Goal: Information Seeking & Learning: Check status

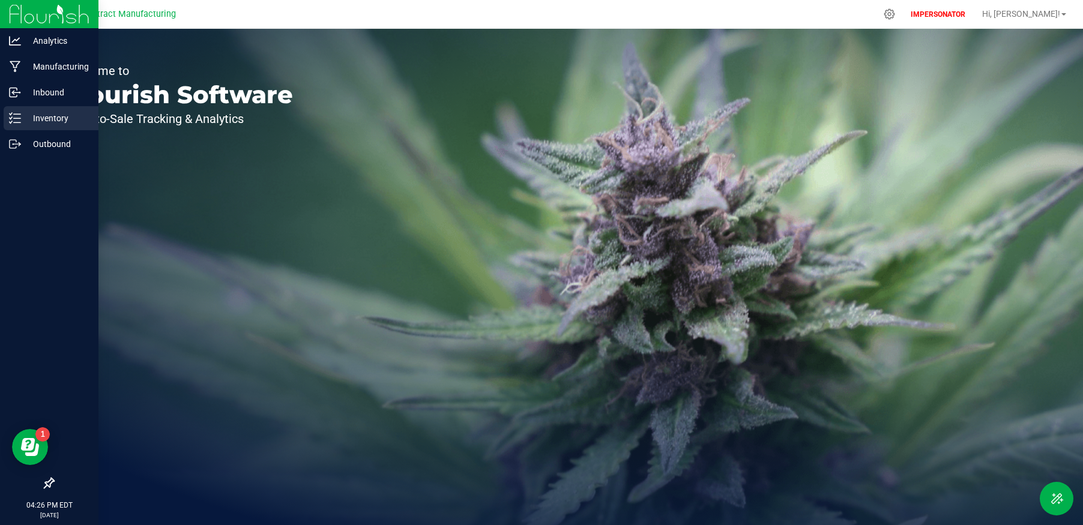
click at [19, 118] on line at bounding box center [17, 118] width 7 height 0
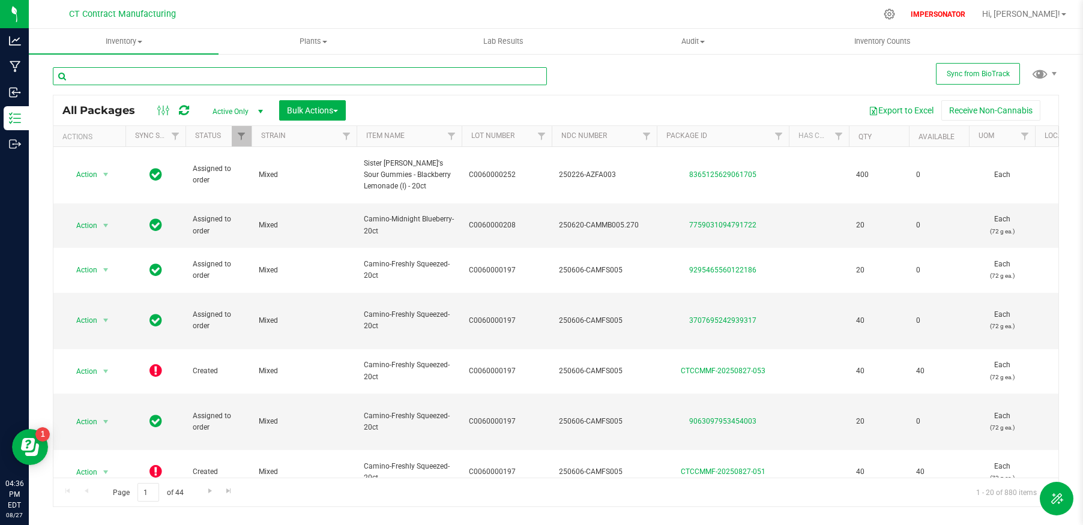
click at [367, 79] on input "text" at bounding box center [300, 76] width 494 height 18
paste input "Sister [PERSON_NAME]'s Sour Gummies-Sour Blackberry Lemonade Gummies- 20ct"
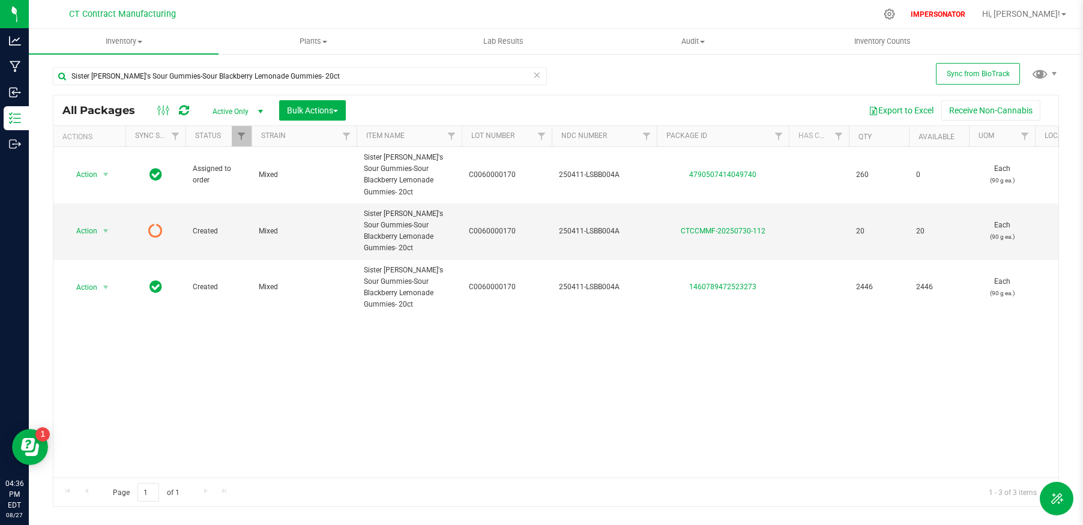
click at [322, 336] on div "Action Action Edit attributes Global inventory Locate package Package audit log…" at bounding box center [555, 312] width 1005 height 331
click at [498, 327] on div "Action Action Edit attributes Global inventory Locate package Package audit log…" at bounding box center [555, 312] width 1005 height 331
click at [367, 76] on input "Sister [PERSON_NAME]'s Sour Gummies-Sour Blackberry Lemonade Gummies- 20ct" at bounding box center [300, 76] width 494 height 18
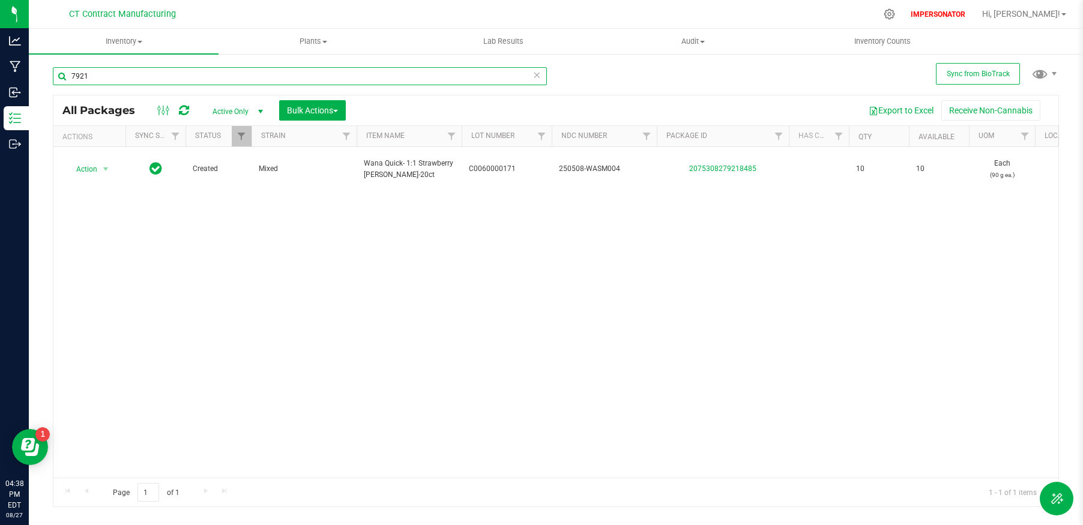
click at [318, 83] on input "7921" at bounding box center [300, 76] width 494 height 18
click at [318, 84] on input "7921" at bounding box center [300, 76] width 494 height 18
paste input "266882750786"
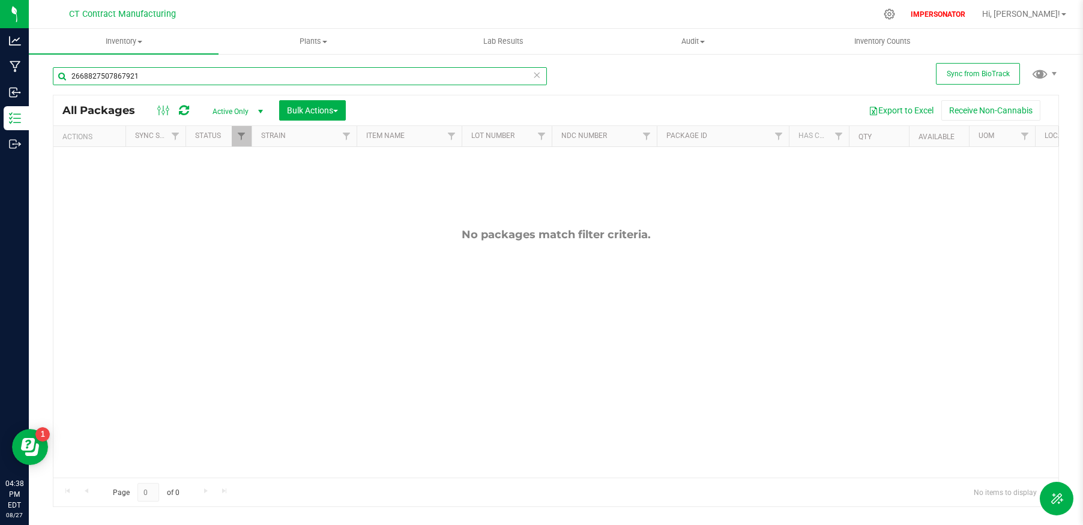
type input "2668827507867921"
click at [236, 118] on span "Active Only" at bounding box center [235, 111] width 66 height 17
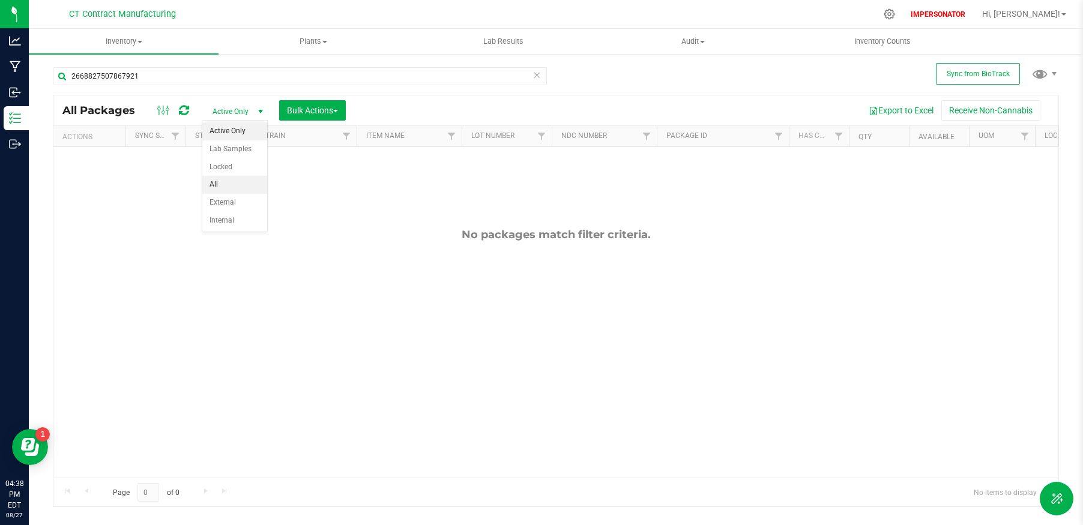
click at [234, 189] on li "All" at bounding box center [234, 185] width 65 height 18
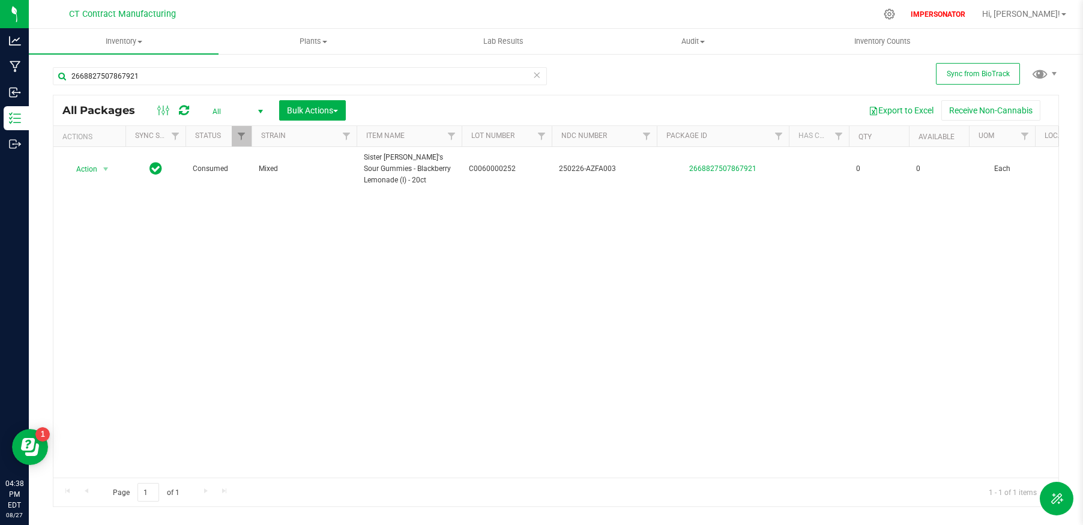
click at [218, 273] on div "Action Action Adjust qty Edit attributes Global inventory Locate package Packag…" at bounding box center [555, 312] width 1005 height 331
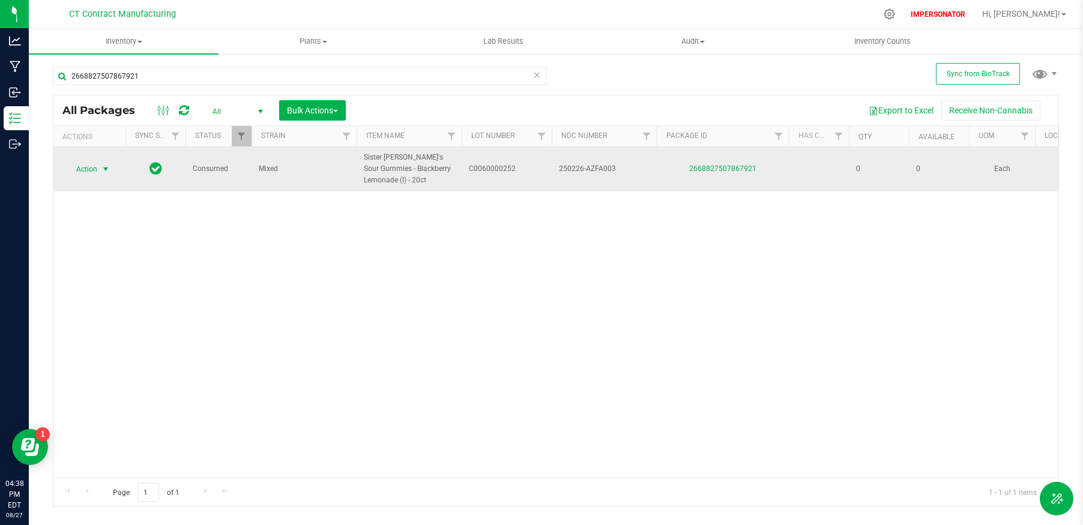
click at [101, 166] on span "select" at bounding box center [106, 170] width 10 height 10
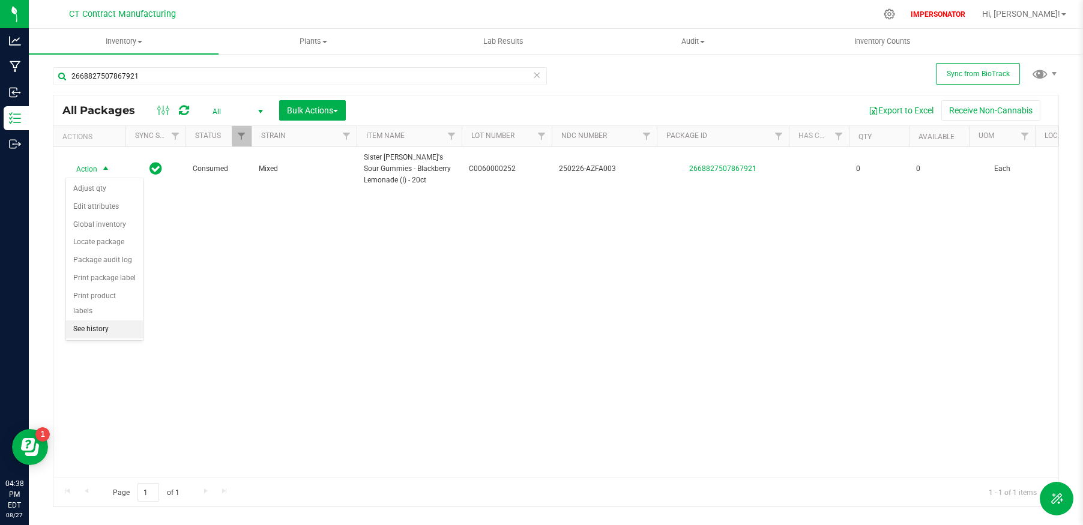
click at [104, 321] on li "See history" at bounding box center [104, 330] width 77 height 18
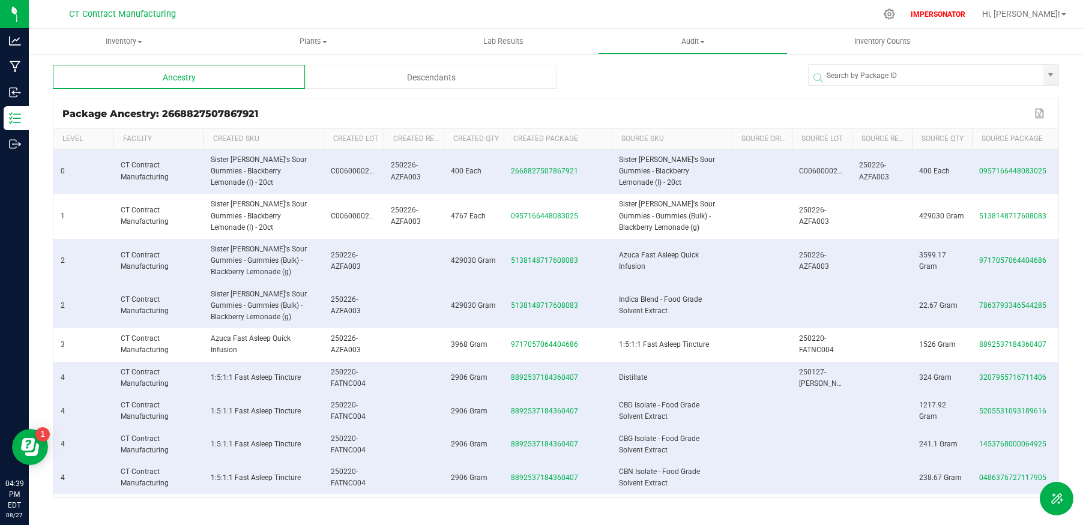
click at [431, 86] on div "Descendants" at bounding box center [431, 77] width 252 height 24
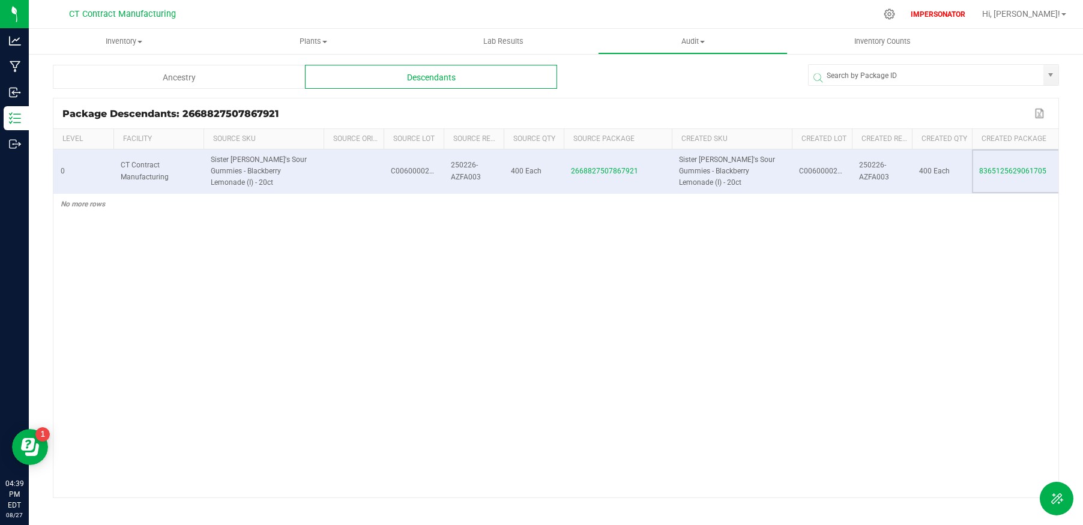
drag, startPoint x: 1050, startPoint y: 163, endPoint x: 976, endPoint y: 163, distance: 73.3
click at [975, 163] on td "8365125629061705" at bounding box center [1026, 172] width 108 height 45
copy span "8365125629061705"
click at [684, 277] on div "0 CT Contract Manufacturing Sister [PERSON_NAME]'s Sour Gummies - Blackberry Le…" at bounding box center [555, 324] width 1005 height 348
click at [114, 46] on span "Inventory" at bounding box center [124, 41] width 190 height 11
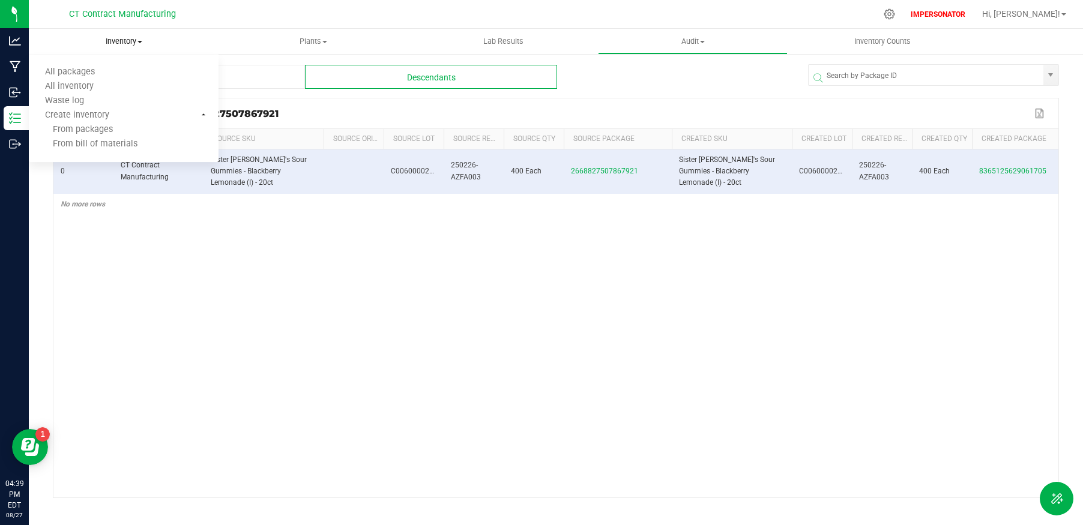
click at [114, 40] on span "Inventory" at bounding box center [124, 41] width 190 height 11
click at [1008, 167] on span "8365125629061705" at bounding box center [1012, 171] width 67 height 8
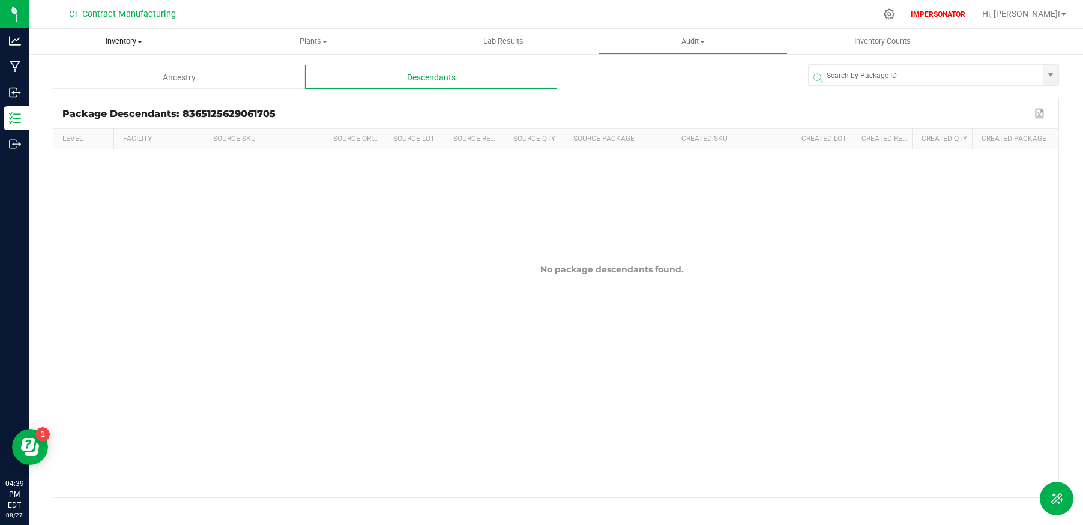
click at [132, 39] on span "Inventory" at bounding box center [124, 41] width 190 height 11
click at [116, 73] on li "All packages" at bounding box center [124, 72] width 190 height 14
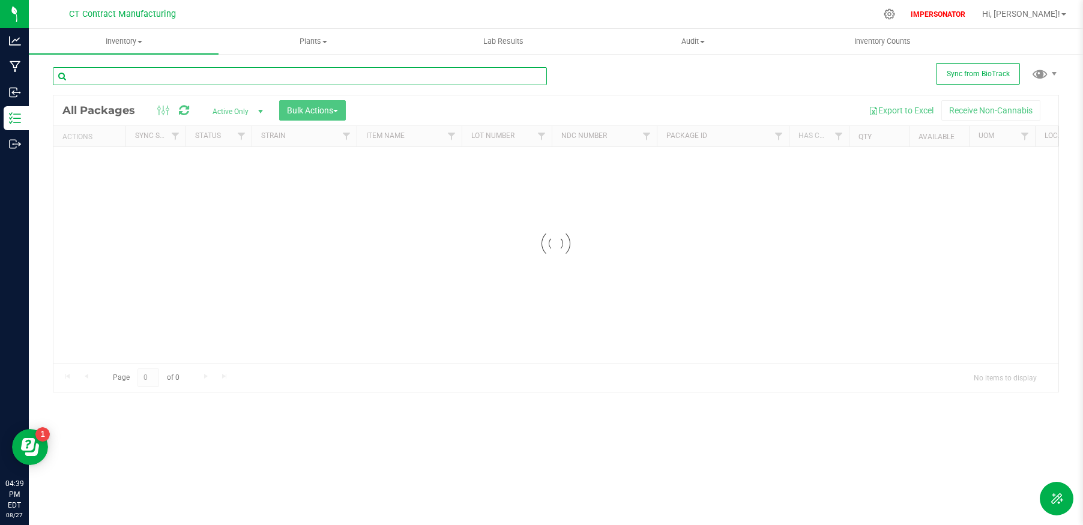
click at [221, 77] on div "Inventory All packages All inventory Waste log Create inventory Plants All plan…" at bounding box center [556, 277] width 1054 height 497
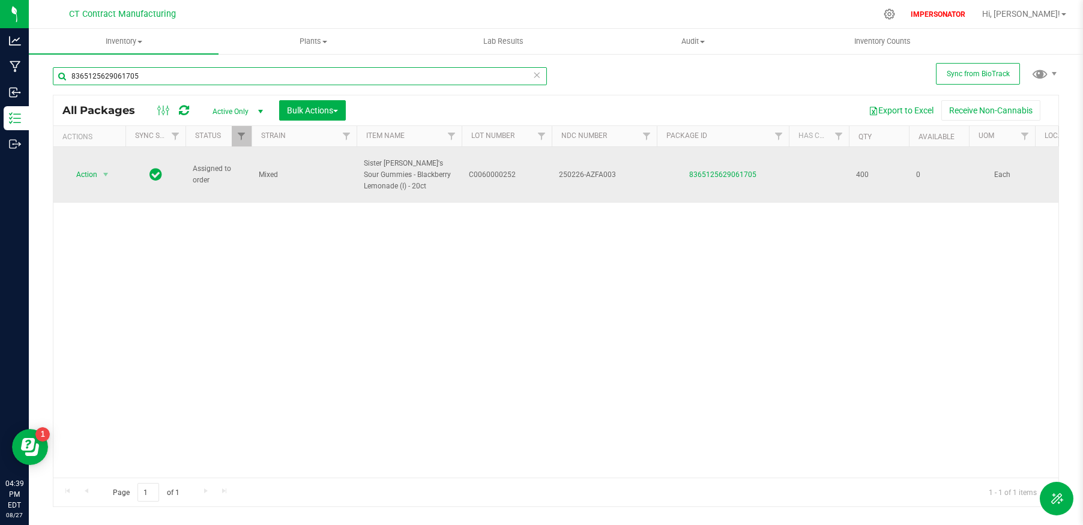
type input "8365125629061705"
drag, startPoint x: 365, startPoint y: 156, endPoint x: 428, endPoint y: 180, distance: 67.1
click at [428, 180] on span "Sister [PERSON_NAME]'s Sour Gummies - Blackberry Lemonade (I) - 20ct" at bounding box center [409, 175] width 91 height 35
copy span "Sister [PERSON_NAME]'s Sour Gummies - Blackberry Lemonade (I) - 20ct"
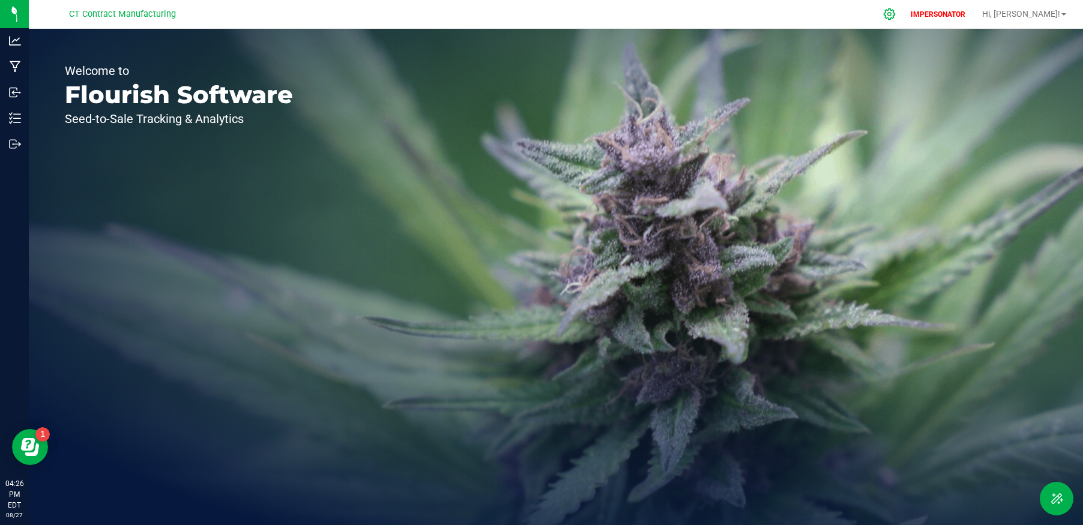
click at [905, 20] on div at bounding box center [890, 14] width 30 height 26
click at [896, 17] on icon at bounding box center [889, 14] width 13 height 13
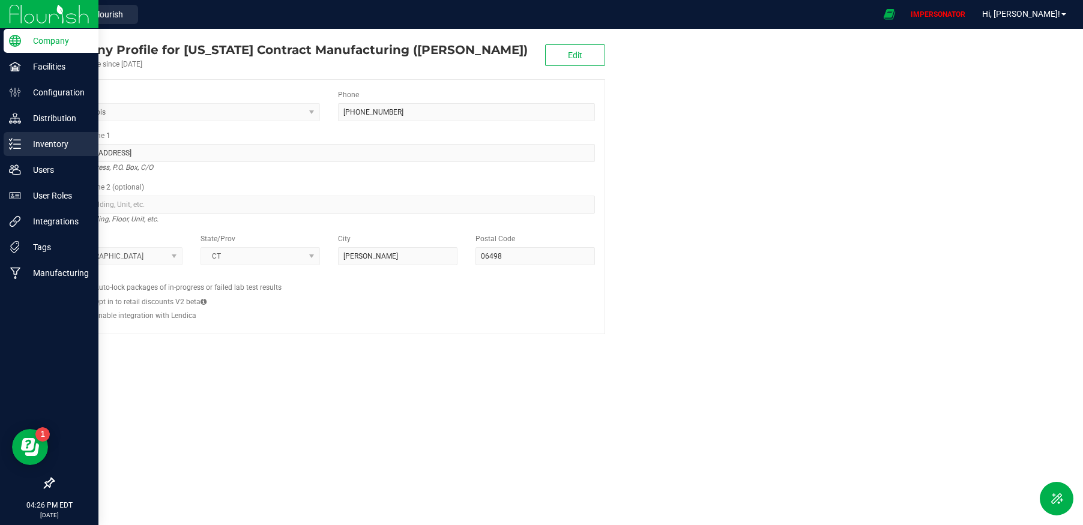
click at [33, 136] on div "Inventory" at bounding box center [51, 144] width 95 height 24
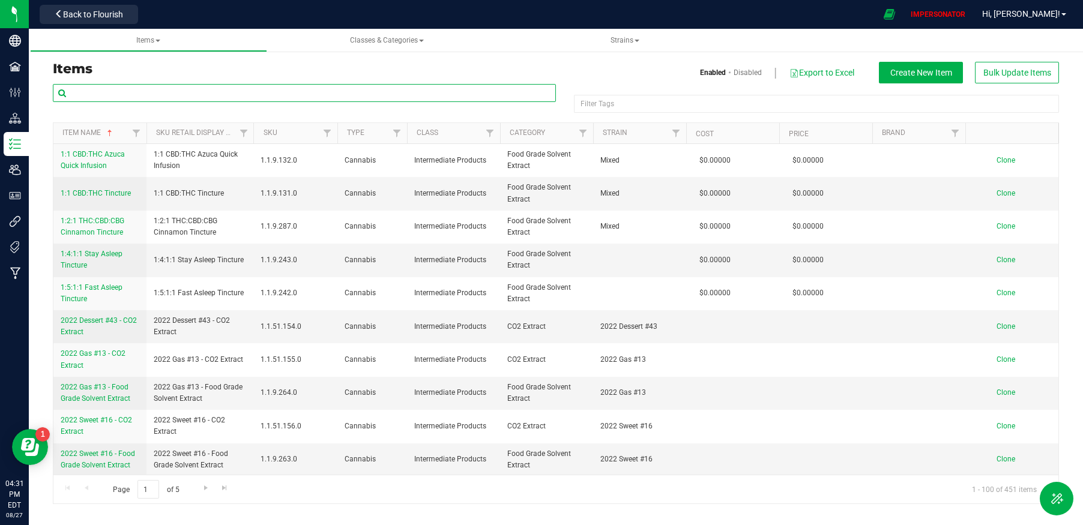
click at [241, 95] on input "text" at bounding box center [304, 93] width 503 height 18
paste input "Sister Adrian's Sour Gummies-BerryCBD Ratio 5111-Gummies-20ct"
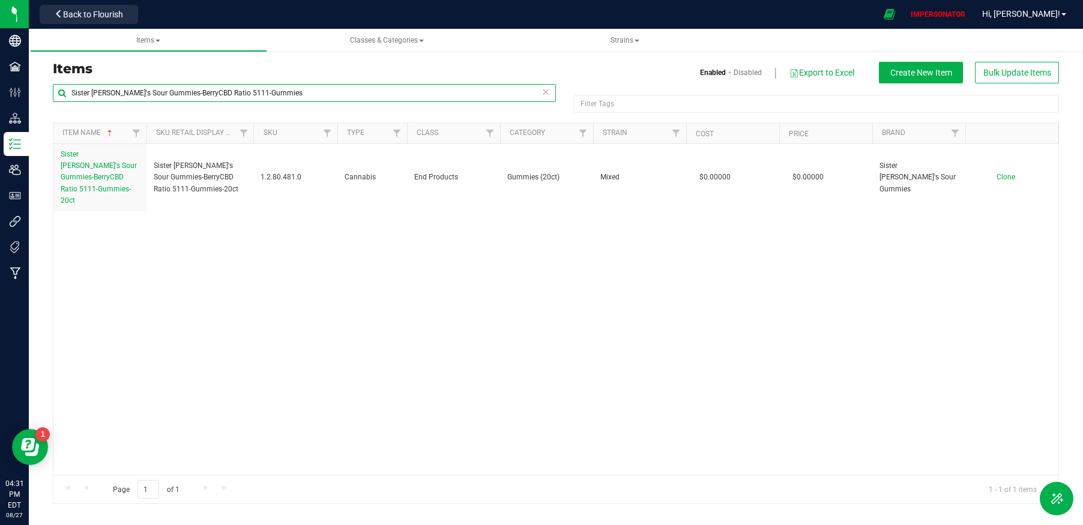
click at [184, 94] on input "Sister Adrian's Sour Gummies-BerryCBD Ratio 5111-Gummies" at bounding box center [304, 93] width 503 height 18
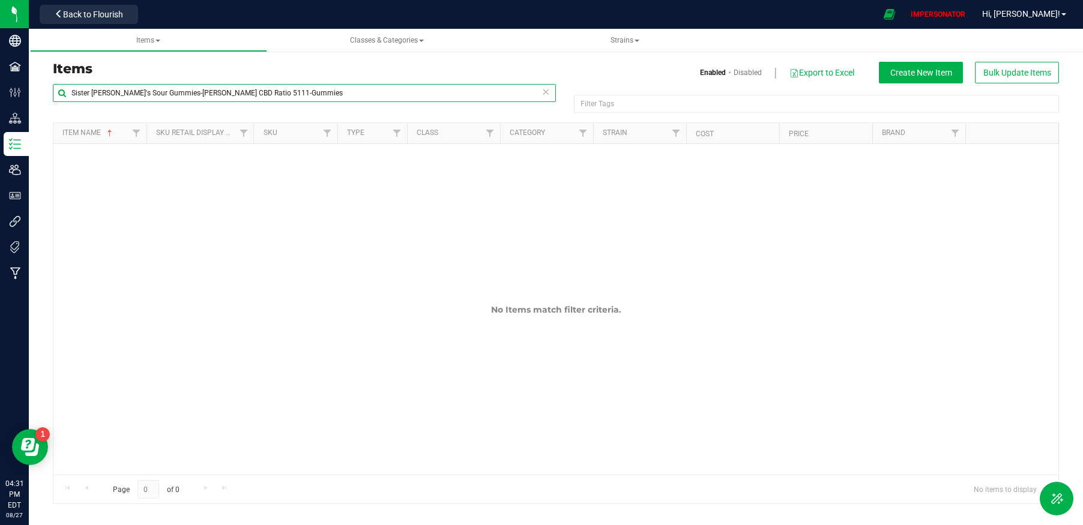
click at [285, 87] on input "Sister Adrian's Sour Gummies-Berry CBD Ratio 5111-Gummies" at bounding box center [304, 93] width 503 height 18
paste input "Sour Blackberry Lemonade Gummies- 20ct"
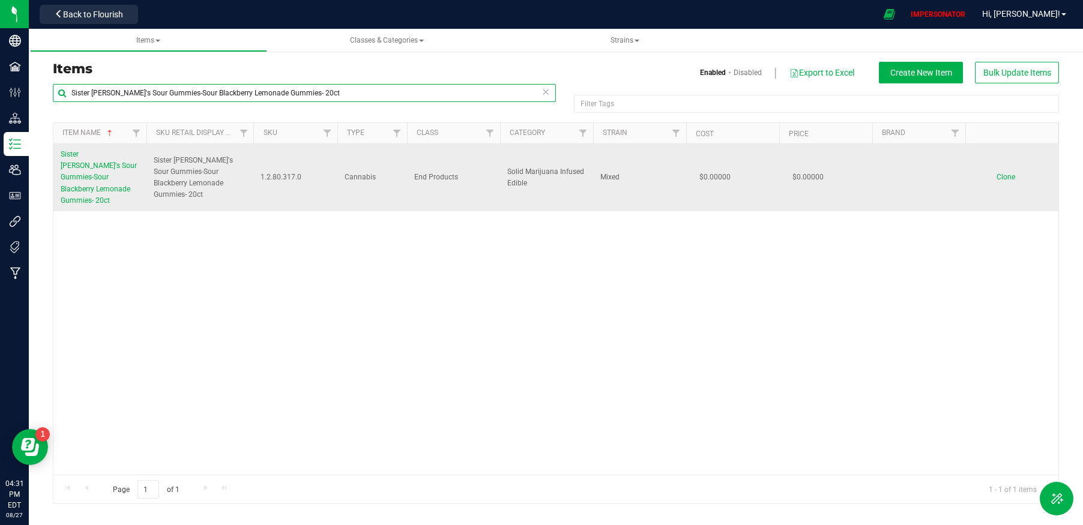
type input "Sister [PERSON_NAME]'s Sour Gummies-Sour Blackberry Lemonade Gummies- 20ct"
click at [99, 178] on span "Sister [PERSON_NAME]'s Sour Gummies-Sour Blackberry Lemonade Gummies- 20ct" at bounding box center [99, 177] width 76 height 55
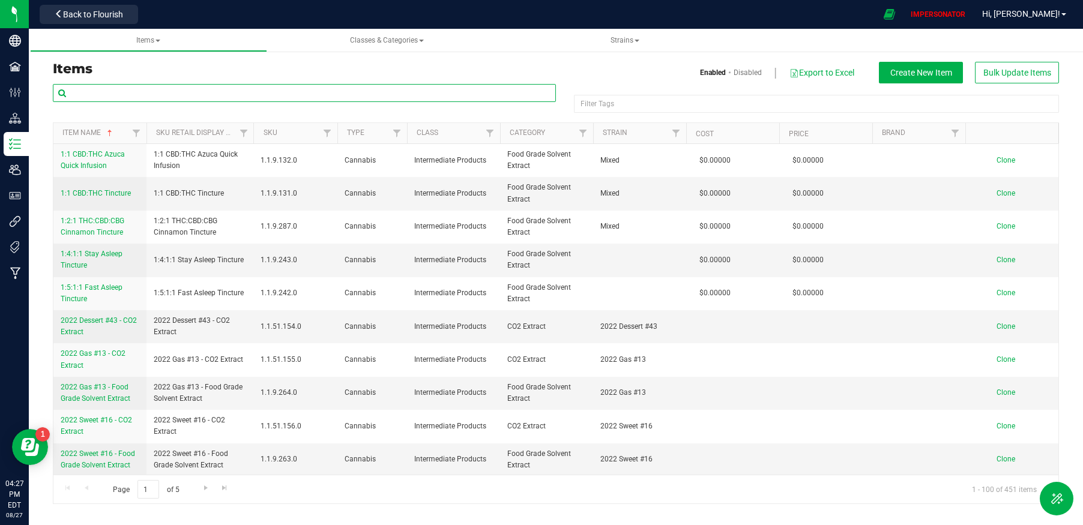
click at [346, 85] on input "text" at bounding box center [304, 93] width 503 height 18
paste input "Sister Adrian's Sour Gummies-BerryCBD Ratio 5111-Gummies-20ct"
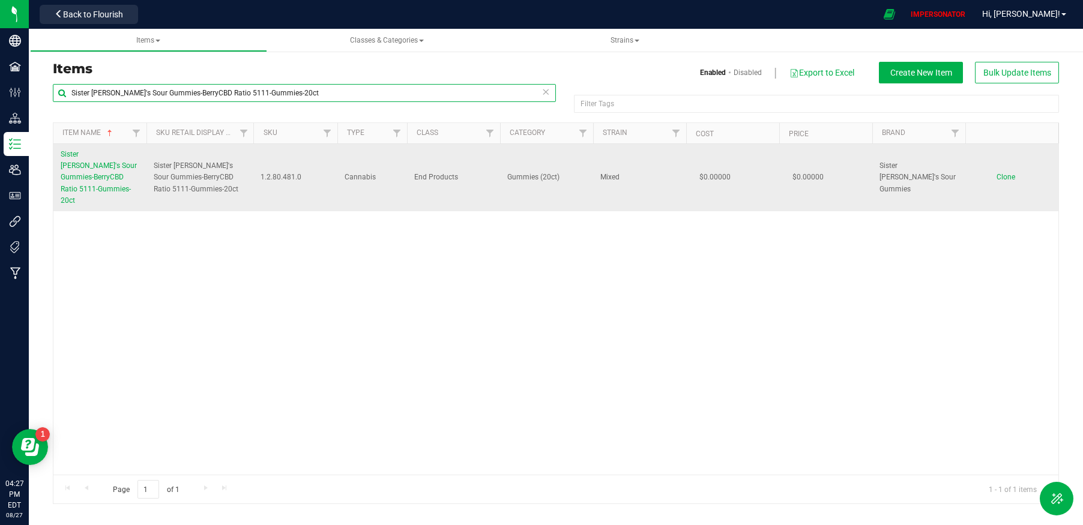
type input "Sister Adrian's Sour Gummies-BerryCBD Ratio 5111-Gummies-20ct"
click at [113, 168] on span "Sister Adrian's Sour Gummies-BerryCBD Ratio 5111-Gummies-20ct" at bounding box center [99, 177] width 76 height 55
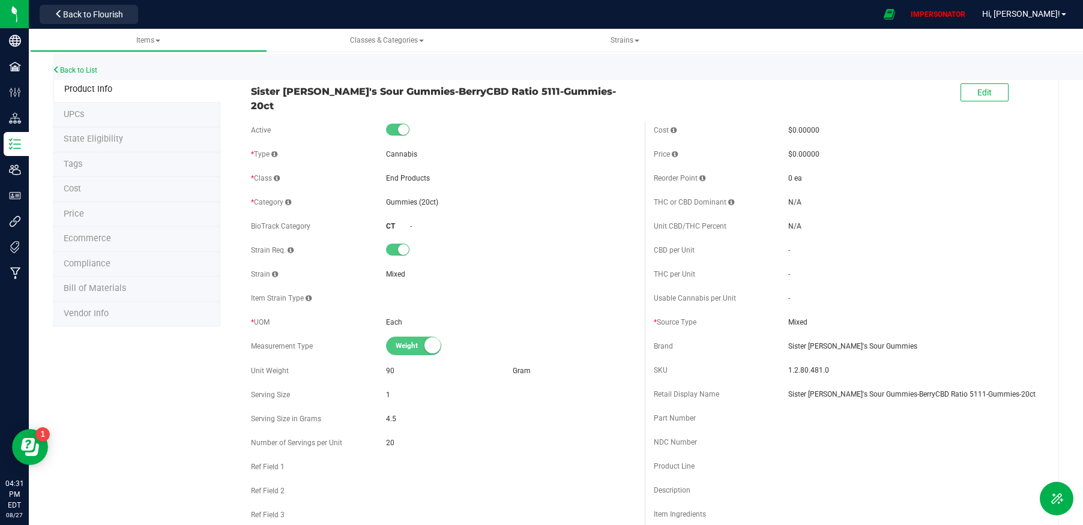
click at [510, 92] on span "Sister Adrian's Sour Gummies-BerryCBD Ratio 5111-Gummies-20ct" at bounding box center [443, 98] width 385 height 29
copy div "Sister Adrian's Sour Gummies-BerryCBD Ratio 5111-Gummies-20ct"
click at [91, 72] on link "Back to List" at bounding box center [75, 70] width 44 height 8
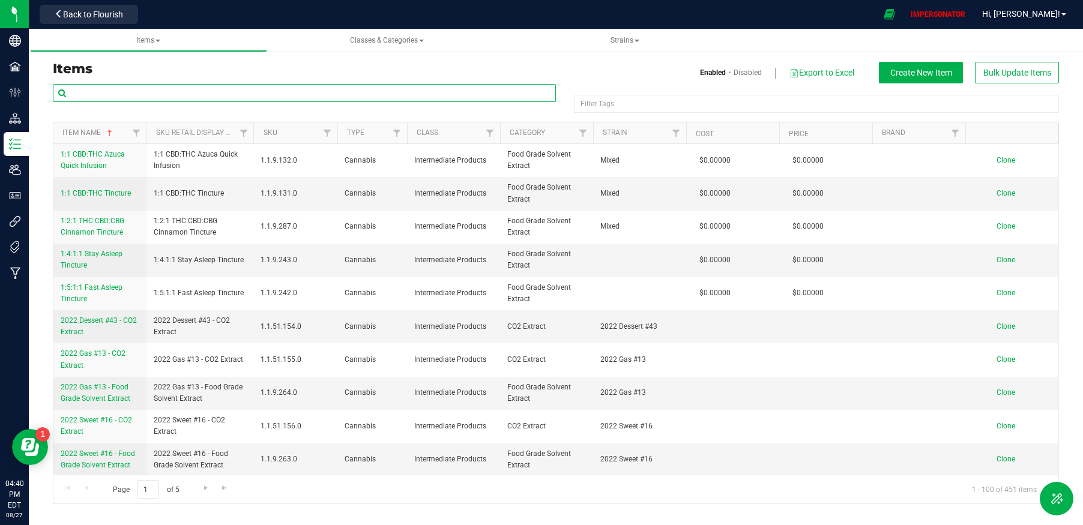
click at [139, 92] on input "text" at bounding box center [304, 93] width 503 height 18
paste input "Sister [PERSON_NAME]'s Sour Gummies - Blackberry Lemonade (I) - 20ct"
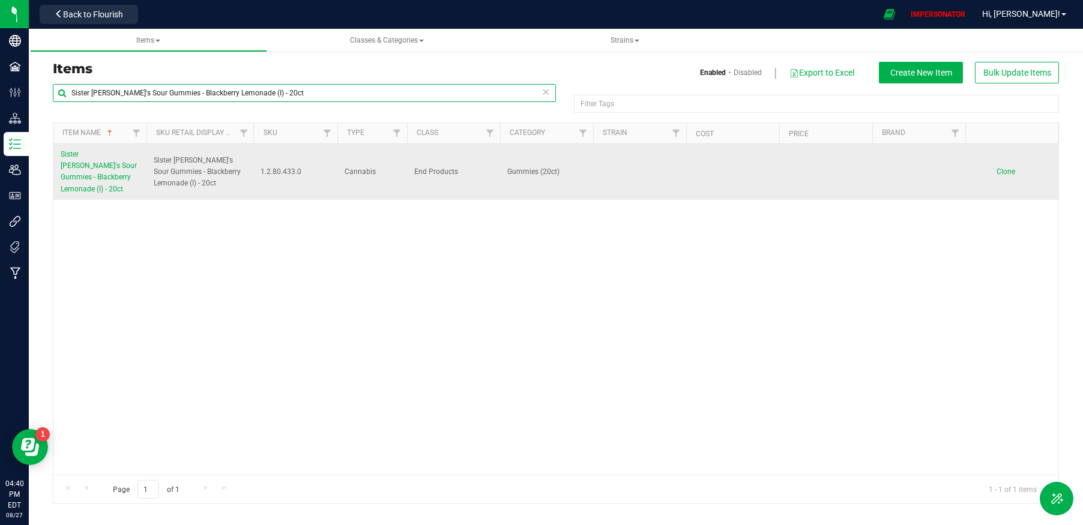
type input "Sister [PERSON_NAME]'s Sour Gummies - Blackberry Lemonade (I) - 20ct"
click at [95, 172] on span "Sister [PERSON_NAME]'s Sour Gummies - Blackberry Lemonade (I) - 20ct" at bounding box center [99, 171] width 76 height 43
